Goal: Information Seeking & Learning: Learn about a topic

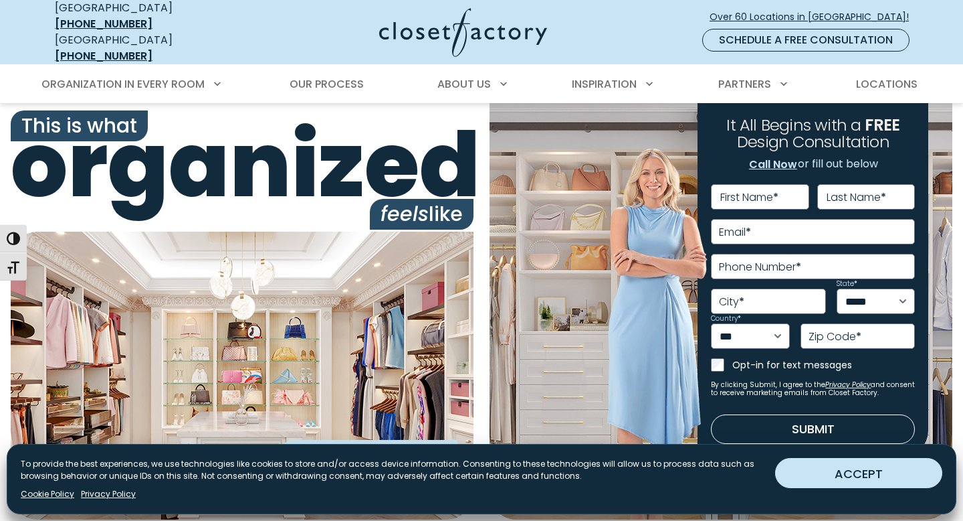
click at [834, 476] on button "ACCEPT" at bounding box center [858, 473] width 167 height 30
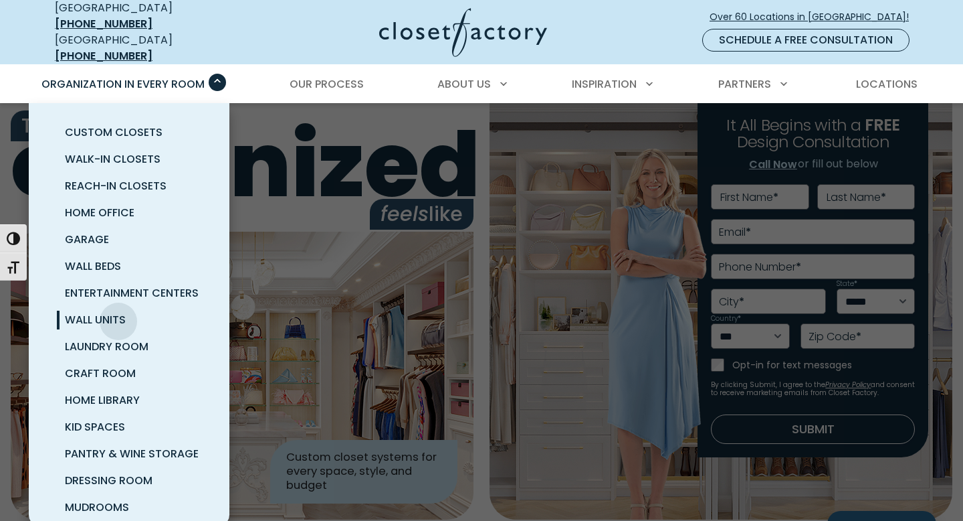
click at [118, 312] on span "Wall Units" at bounding box center [95, 319] width 61 height 15
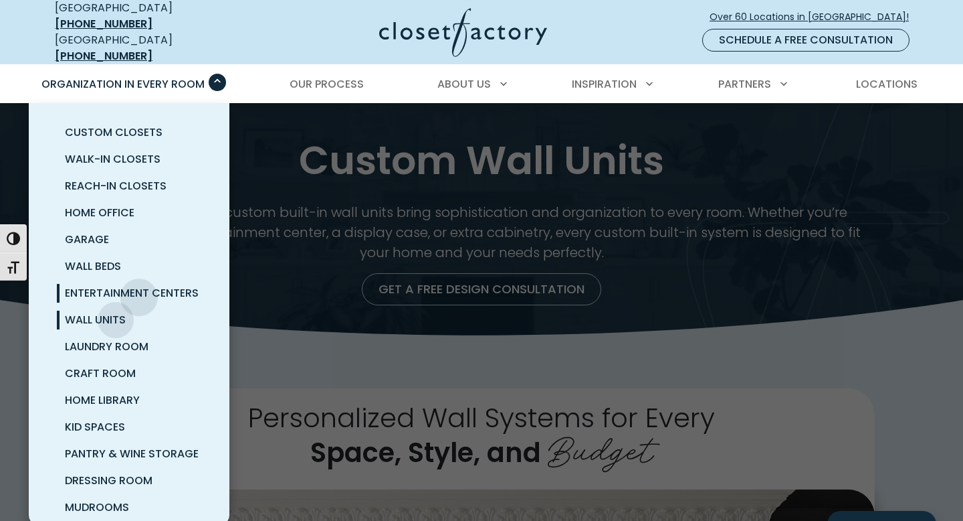
click at [139, 288] on span "Entertainment Centers" at bounding box center [132, 292] width 134 height 15
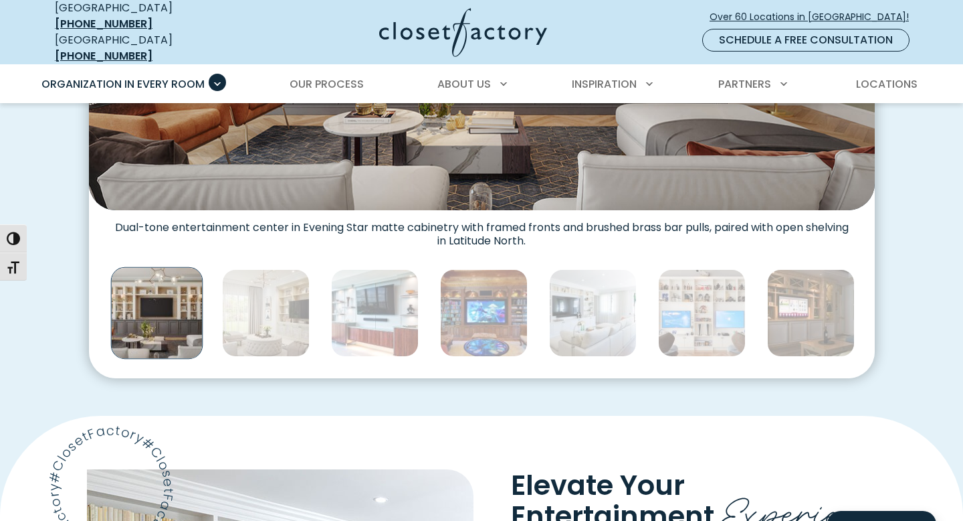
scroll to position [685, 0]
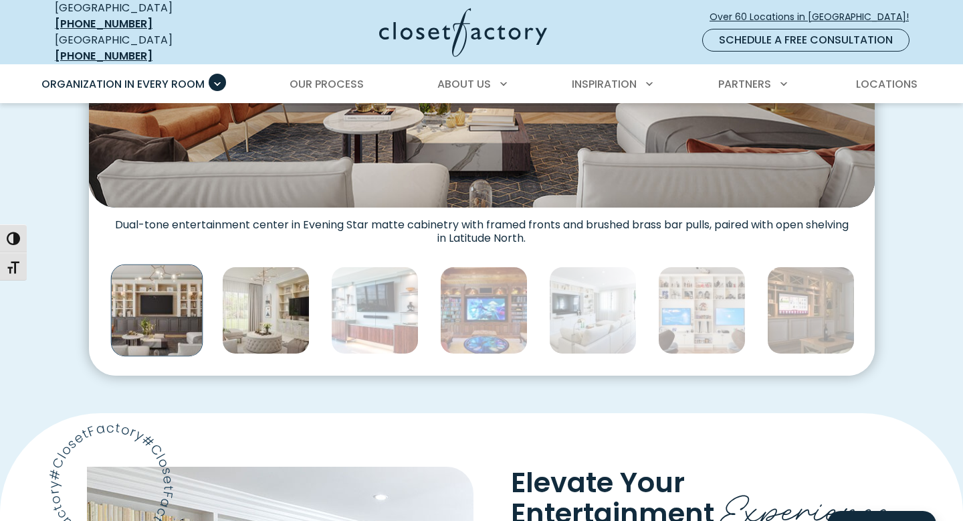
click at [280, 284] on img "Thumbnail Gallery" at bounding box center [266, 310] width 88 height 88
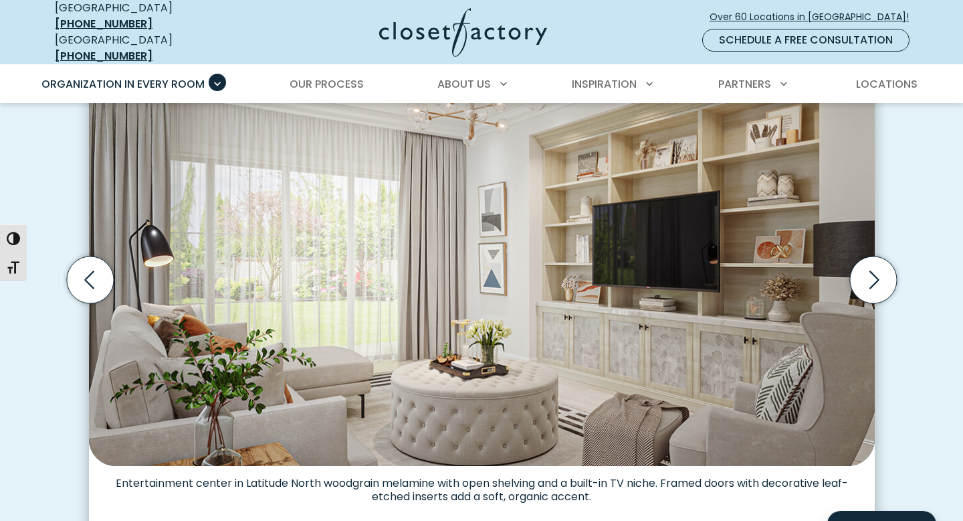
scroll to position [426, 0]
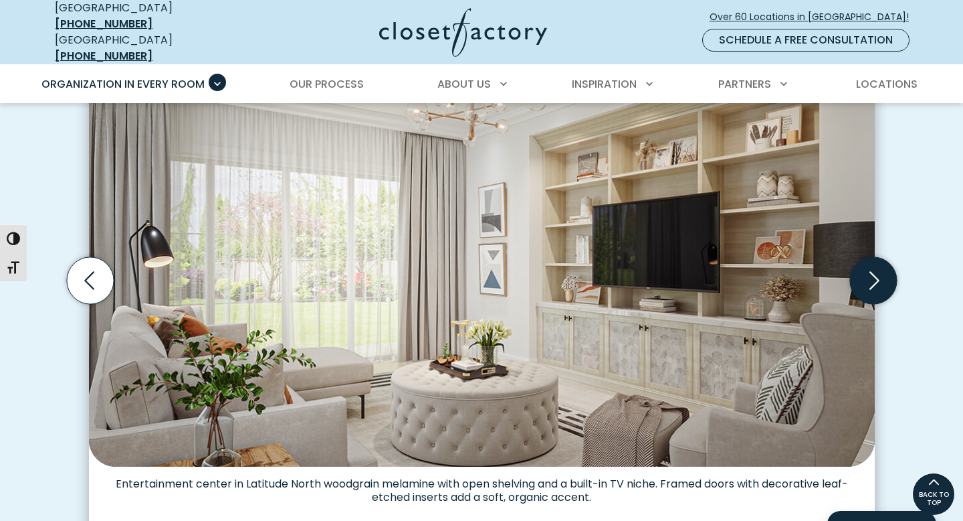
click at [883, 270] on icon "Next slide" at bounding box center [873, 280] width 47 height 47
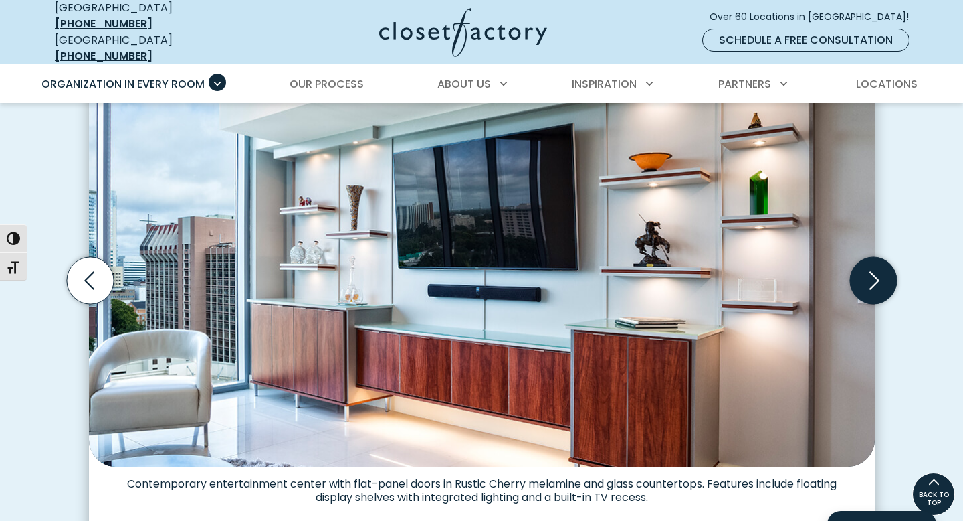
click at [883, 270] on icon "Next slide" at bounding box center [873, 280] width 47 height 47
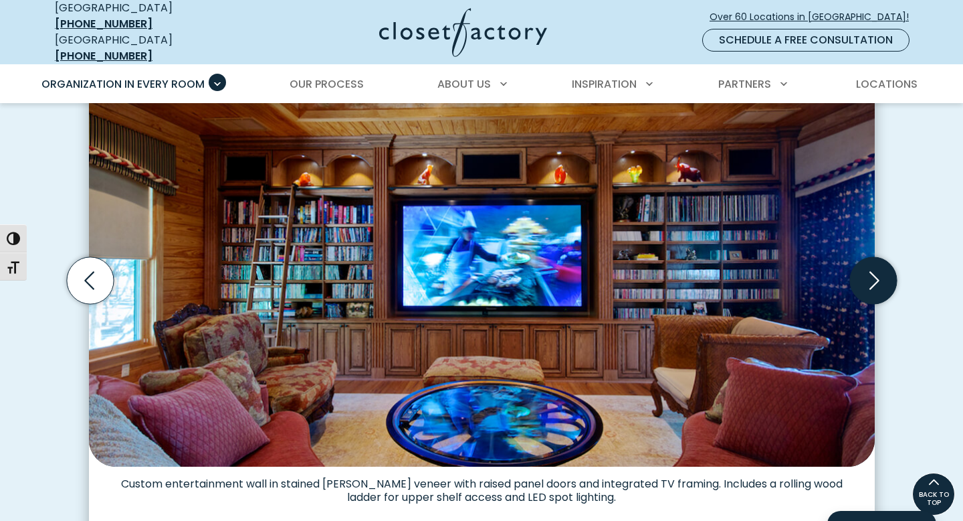
click at [883, 270] on icon "Next slide" at bounding box center [873, 280] width 47 height 47
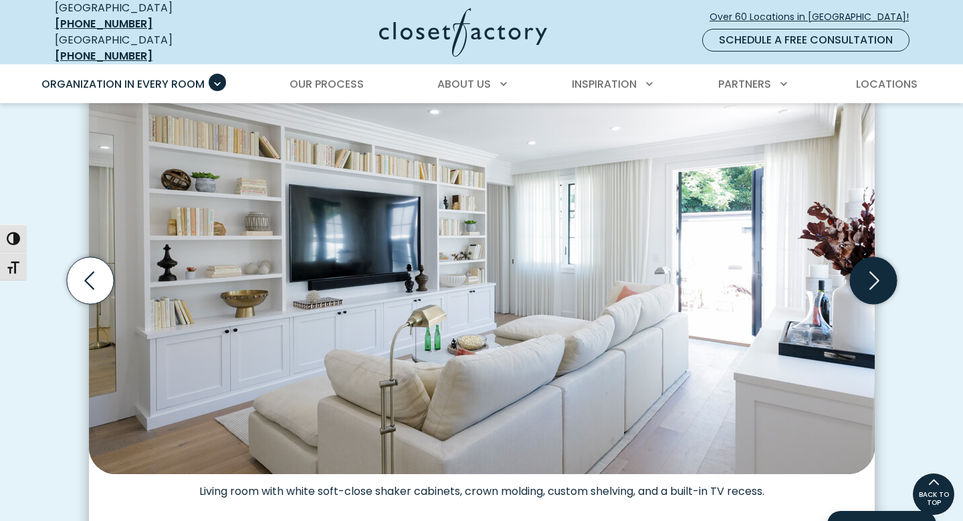
click at [883, 270] on icon "Next slide" at bounding box center [873, 280] width 47 height 47
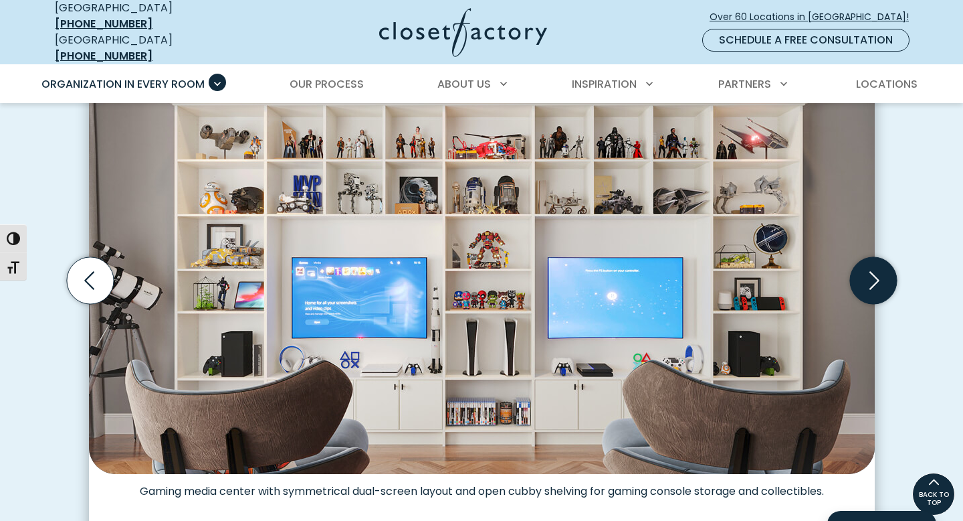
click at [883, 270] on icon "Next slide" at bounding box center [873, 280] width 47 height 47
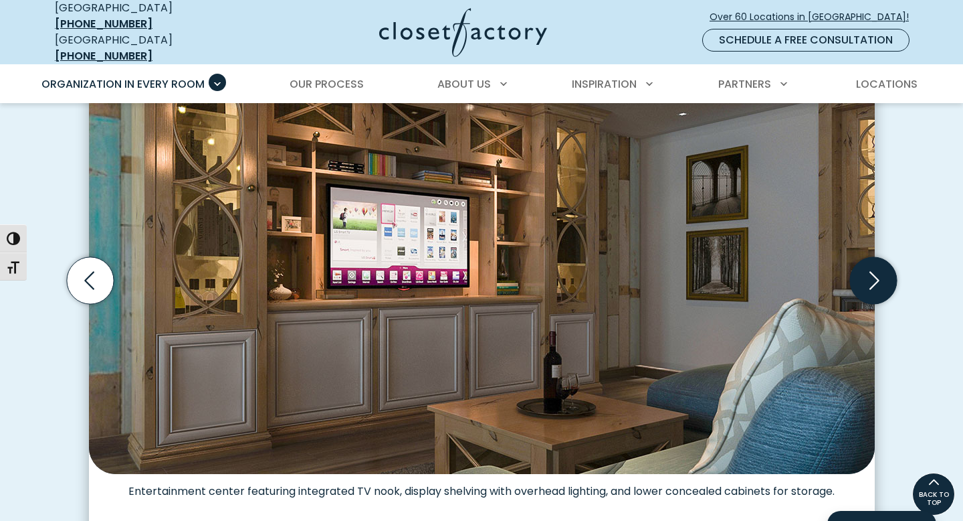
click at [883, 270] on icon "Next slide" at bounding box center [873, 280] width 47 height 47
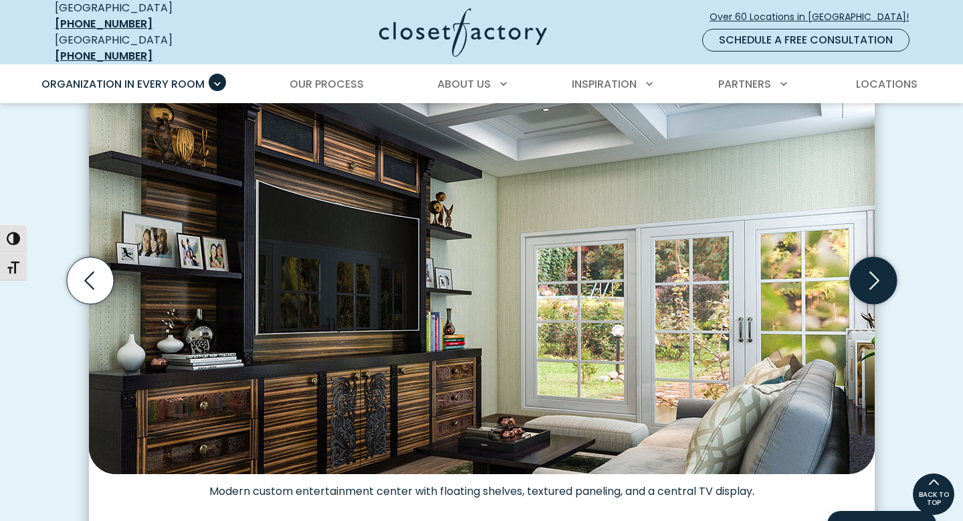
click at [883, 270] on icon "Next slide" at bounding box center [873, 280] width 47 height 47
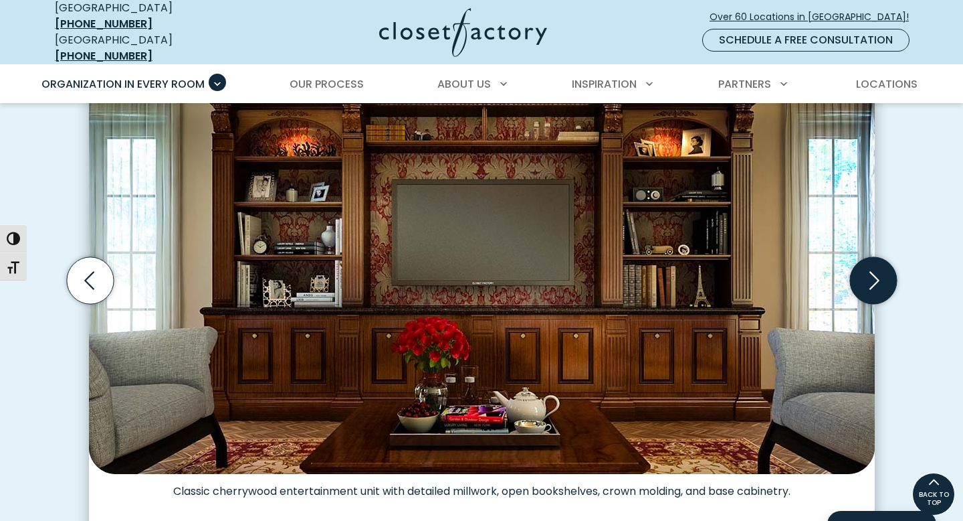
click at [883, 270] on icon "Next slide" at bounding box center [873, 280] width 47 height 47
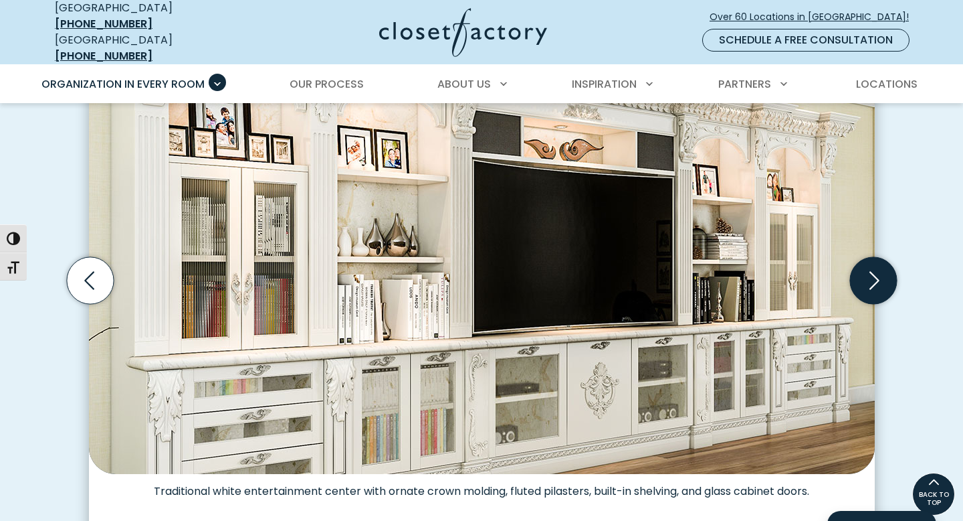
click at [883, 271] on icon "Next slide" at bounding box center [873, 280] width 47 height 47
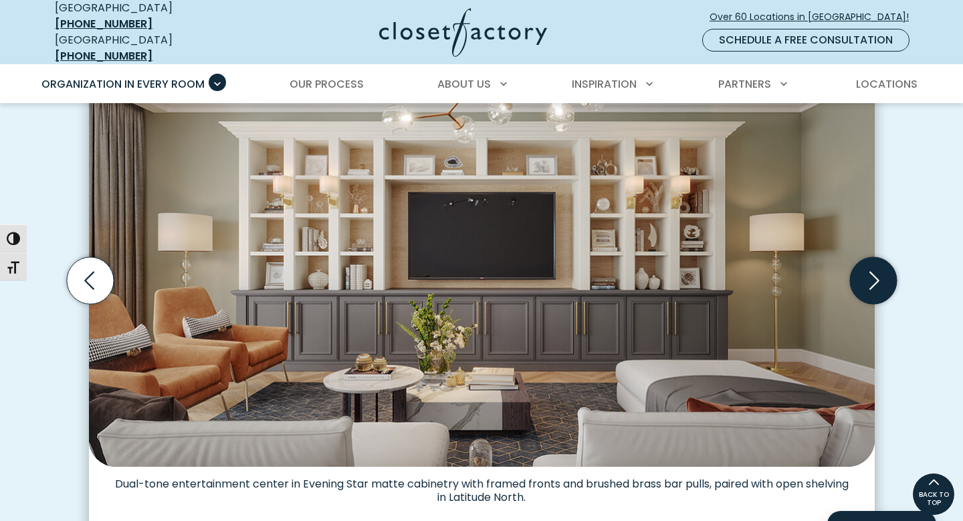
click at [883, 271] on icon "Next slide" at bounding box center [873, 280] width 47 height 47
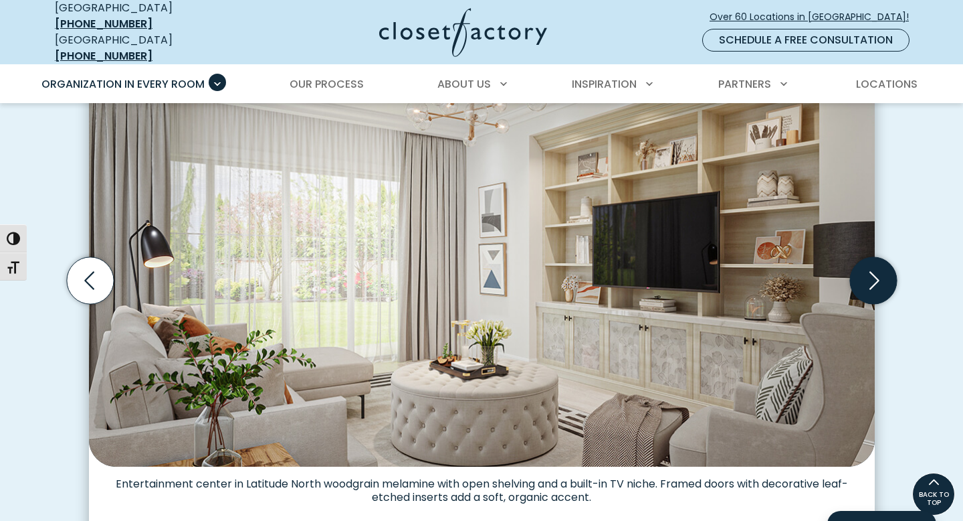
click at [883, 271] on icon "Next slide" at bounding box center [873, 280] width 47 height 47
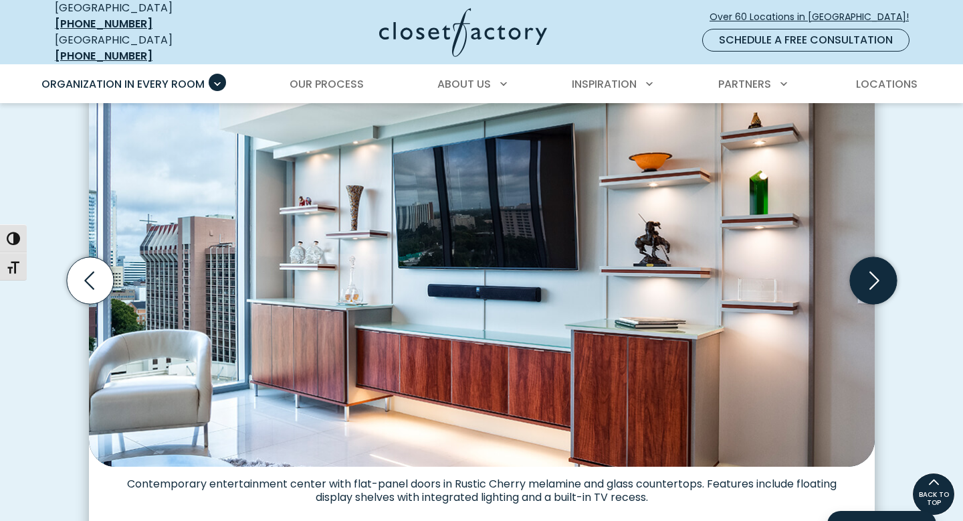
click at [883, 271] on icon "Next slide" at bounding box center [873, 280] width 47 height 47
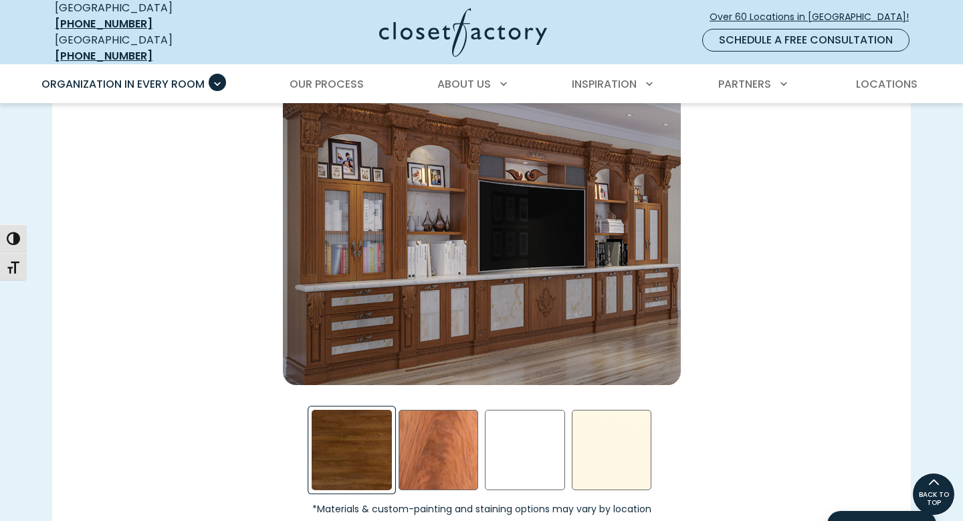
scroll to position [1940, 0]
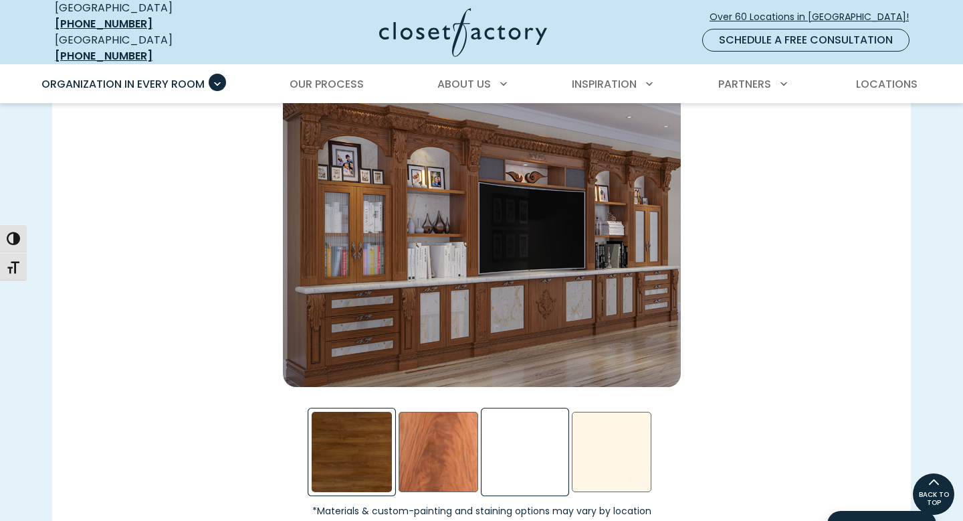
click at [553, 436] on div "White Swatch" at bounding box center [525, 451] width 80 height 80
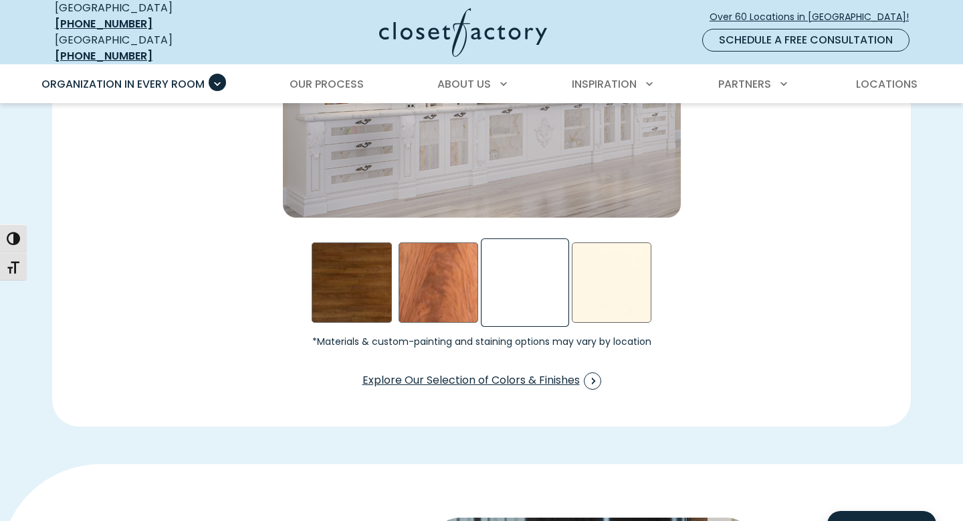
scroll to position [2114, 0]
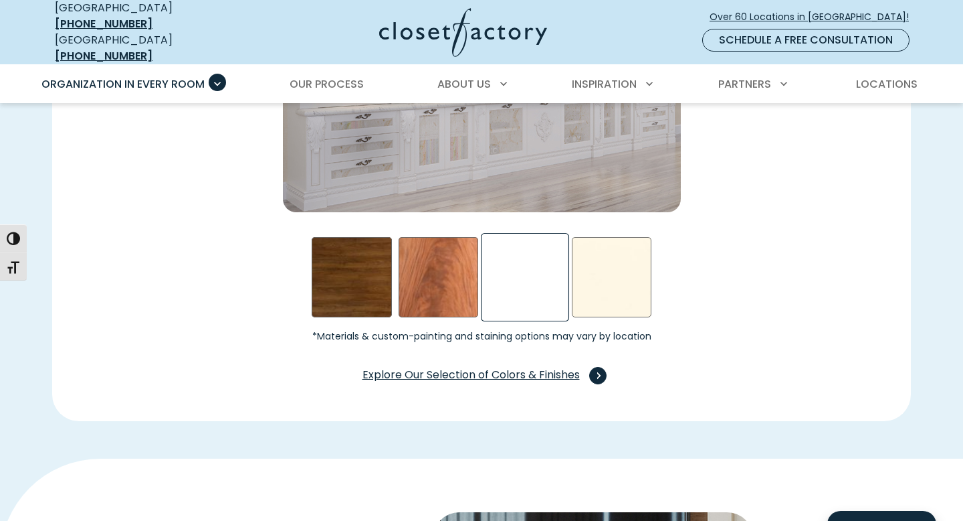
click at [539, 367] on span "Explore Our Selection of Colors & Finishes" at bounding box center [482, 375] width 239 height 17
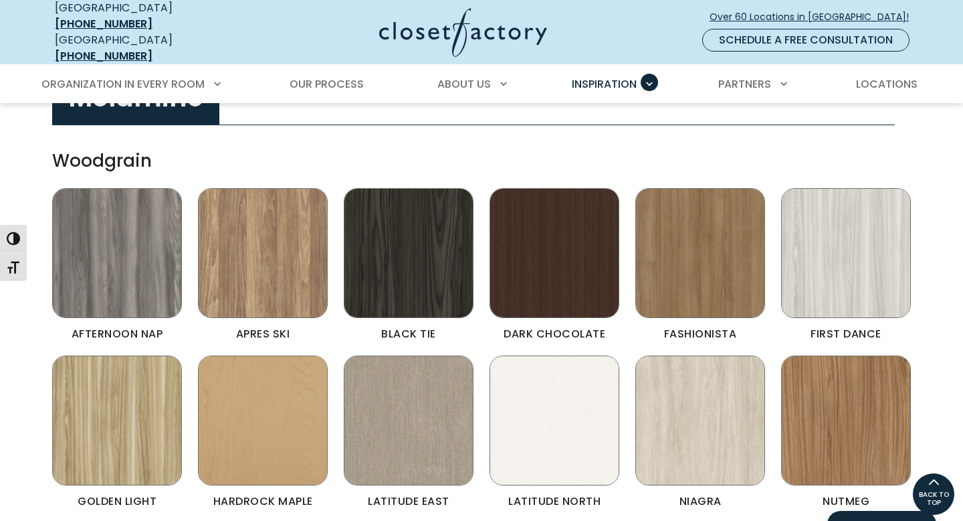
scroll to position [429, 0]
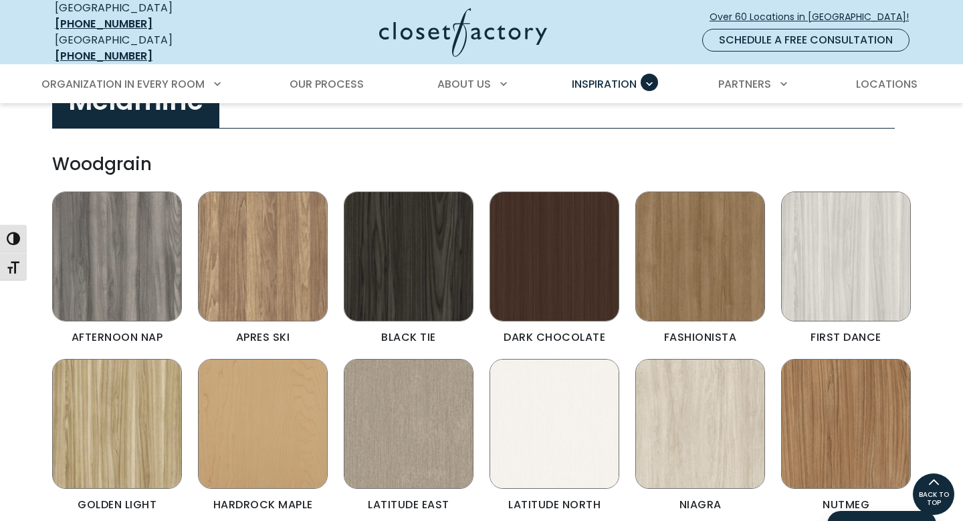
click at [542, 420] on img "Color & Finishes" at bounding box center [555, 424] width 130 height 130
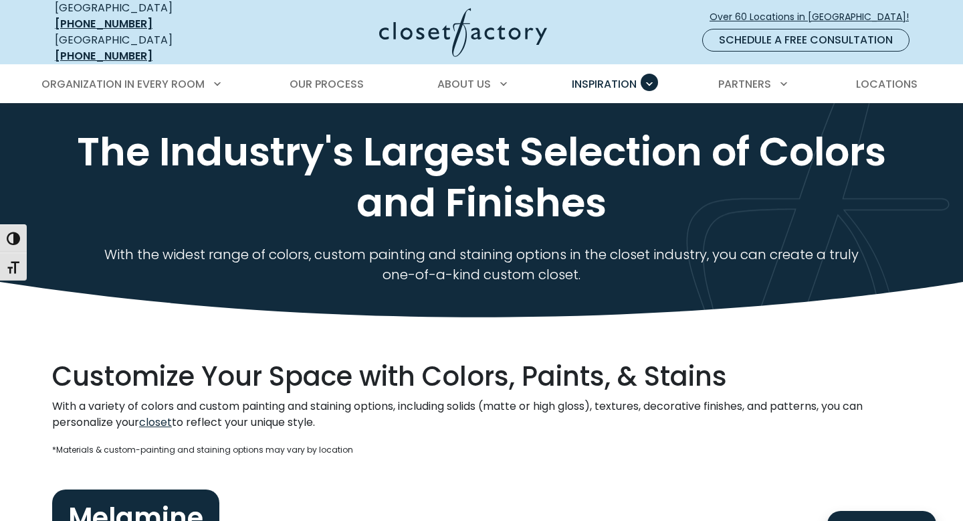
scroll to position [0, 0]
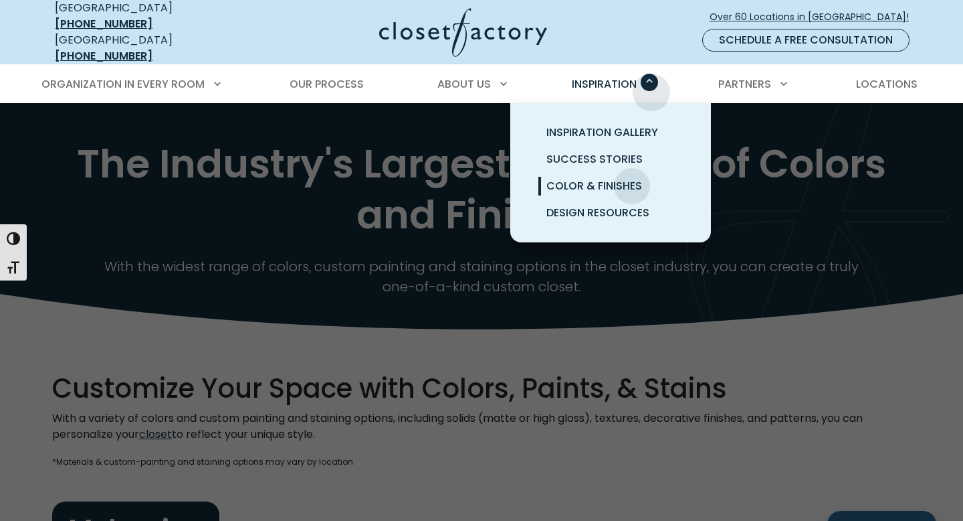
click at [651, 81] on div "Inspiration Inspiration Gallery Success Stories Color & Finishes Design Resourc…" at bounding box center [611, 84] width 96 height 37
click at [628, 124] on span "Inspiration Gallery" at bounding box center [603, 131] width 112 height 15
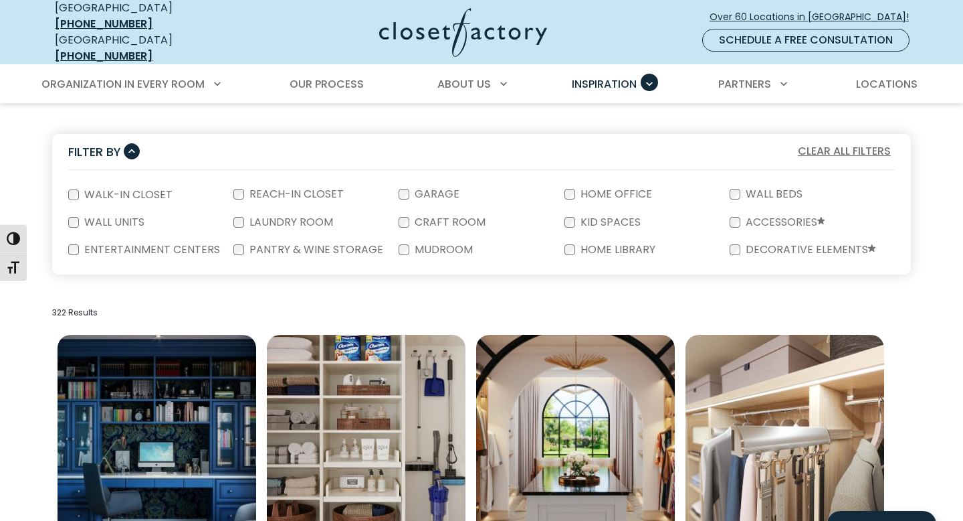
scroll to position [235, 0]
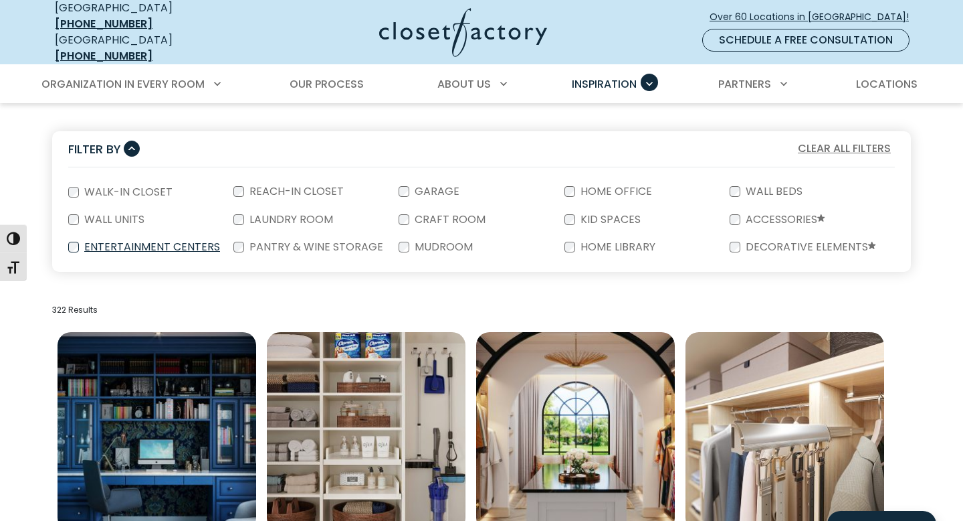
click at [149, 242] on label "Entertainment Centers" at bounding box center [151, 247] width 144 height 11
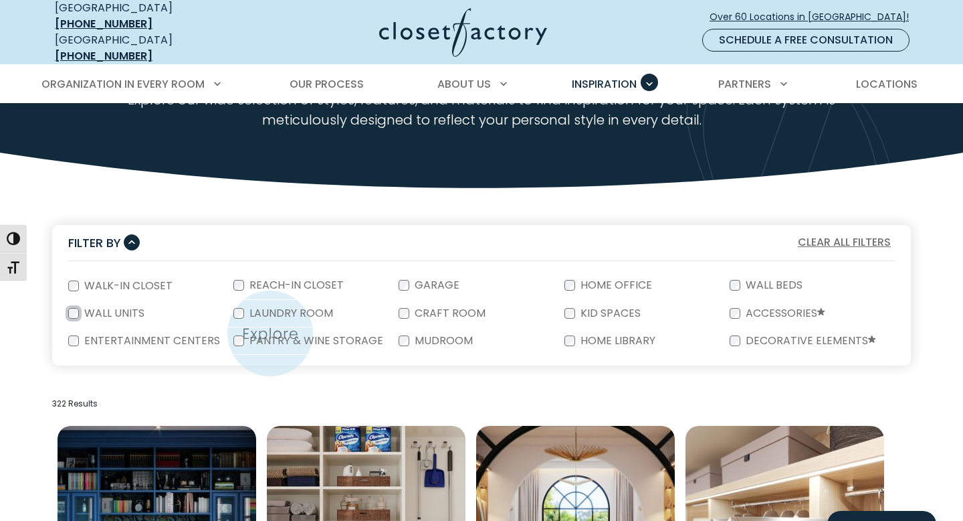
scroll to position [74, 0]
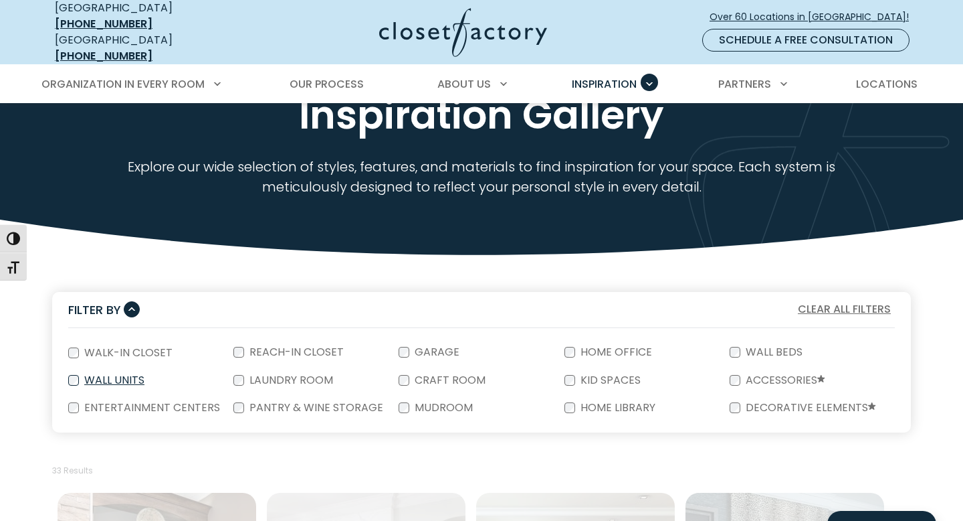
click at [112, 375] on label "Wall Units" at bounding box center [113, 380] width 68 height 11
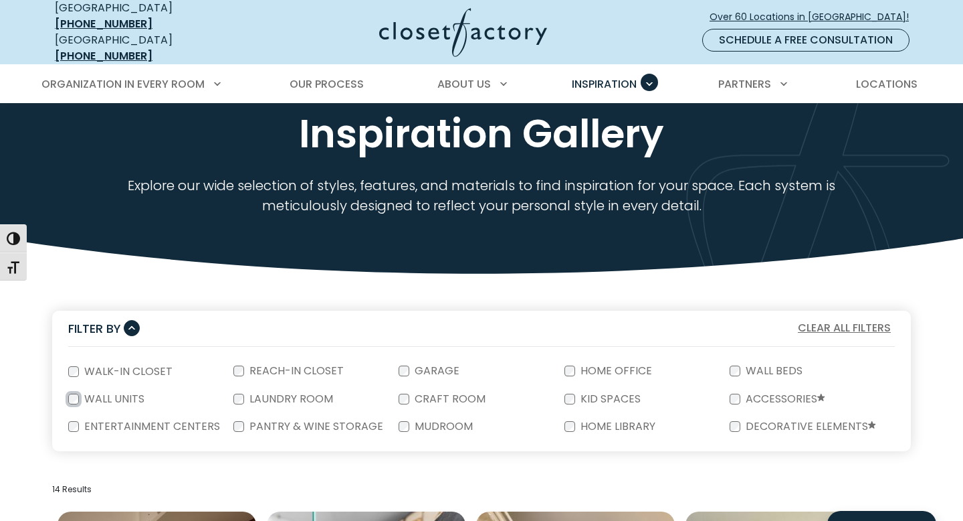
scroll to position [0, 0]
